Goal: Navigation & Orientation: Find specific page/section

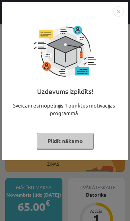
click at [119, 15] on img "Close" at bounding box center [119, 11] width 10 height 10
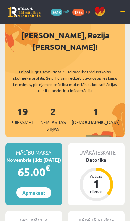
scroll to position [35, 0]
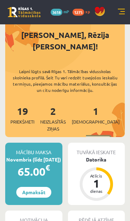
click at [118, 15] on link at bounding box center [121, 12] width 7 height 7
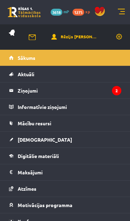
click at [107, 90] on legend "Ziņojumi 2" at bounding box center [70, 90] width 104 height 16
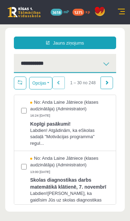
scroll to position [14, 0]
click at [38, 180] on span "Skolas diagnostikas darbs matemātikā klātienē, 7. novembrī" at bounding box center [69, 183] width 79 height 16
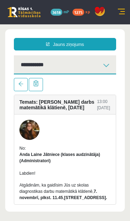
scroll to position [0, 0]
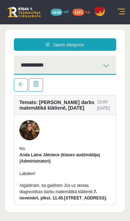
click at [23, 85] on span at bounding box center [20, 84] width 5 height 5
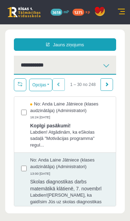
click at [97, 146] on span "Labdien! Atgādinām, ka eSkolas sadaļā "Motivācijas programma" regul..." at bounding box center [69, 138] width 79 height 19
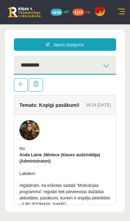
click at [22, 85] on span at bounding box center [20, 84] width 5 height 5
click at [22, 83] on span at bounding box center [20, 84] width 5 height 5
click at [119, 14] on link at bounding box center [121, 12] width 7 height 7
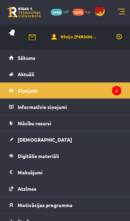
click at [105, 144] on link "[DEMOGRAPHIC_DATA]" at bounding box center [65, 140] width 113 height 16
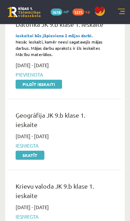
scroll to position [69, 0]
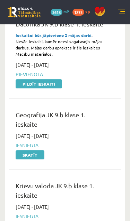
click at [119, 15] on link at bounding box center [121, 12] width 7 height 7
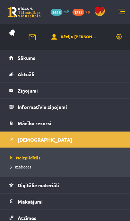
click at [99, 168] on link "Izlabotās" at bounding box center [66, 167] width 113 height 6
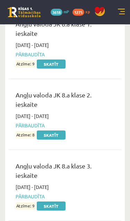
click at [124, 13] on link at bounding box center [121, 12] width 7 height 7
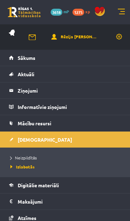
click at [89, 121] on link "Mācību resursi" at bounding box center [65, 123] width 113 height 16
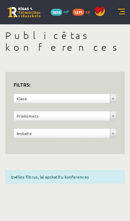
click at [123, 23] on div "16 Dāvanas 3618 mP 1275 xp" at bounding box center [65, 12] width 130 height 24
click at [124, 12] on link at bounding box center [121, 12] width 7 height 7
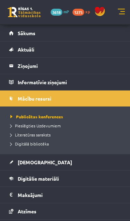
scroll to position [27, 0]
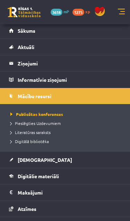
click at [95, 179] on link "Digitālie materiāli" at bounding box center [65, 176] width 113 height 16
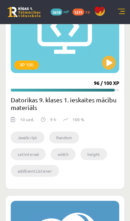
scroll to position [3514, 0]
